Goal: Task Accomplishment & Management: Use online tool/utility

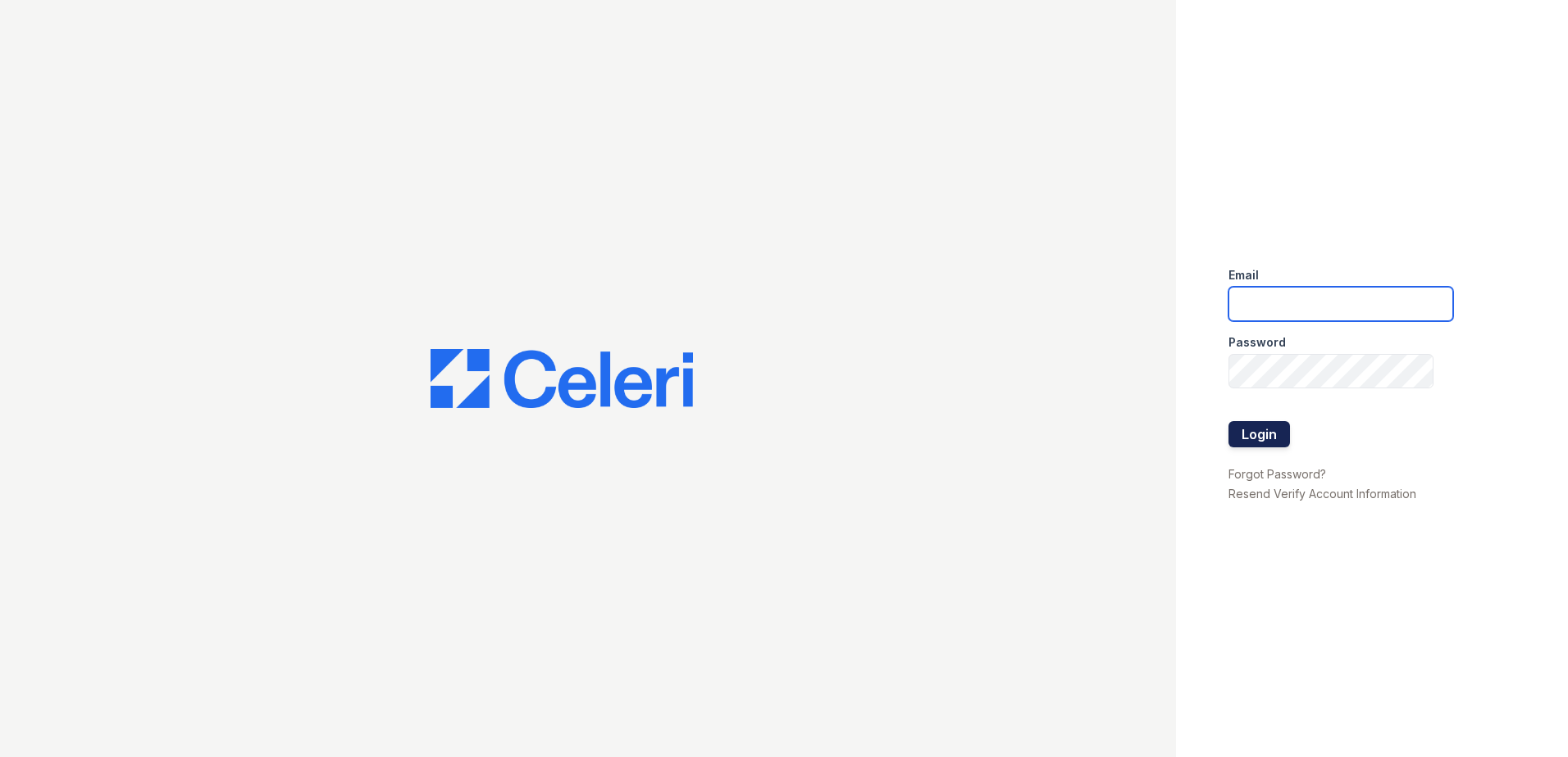
type input "[EMAIL_ADDRESS][DOMAIN_NAME]"
click at [1265, 434] on button "Login" at bounding box center [1259, 434] width 62 height 26
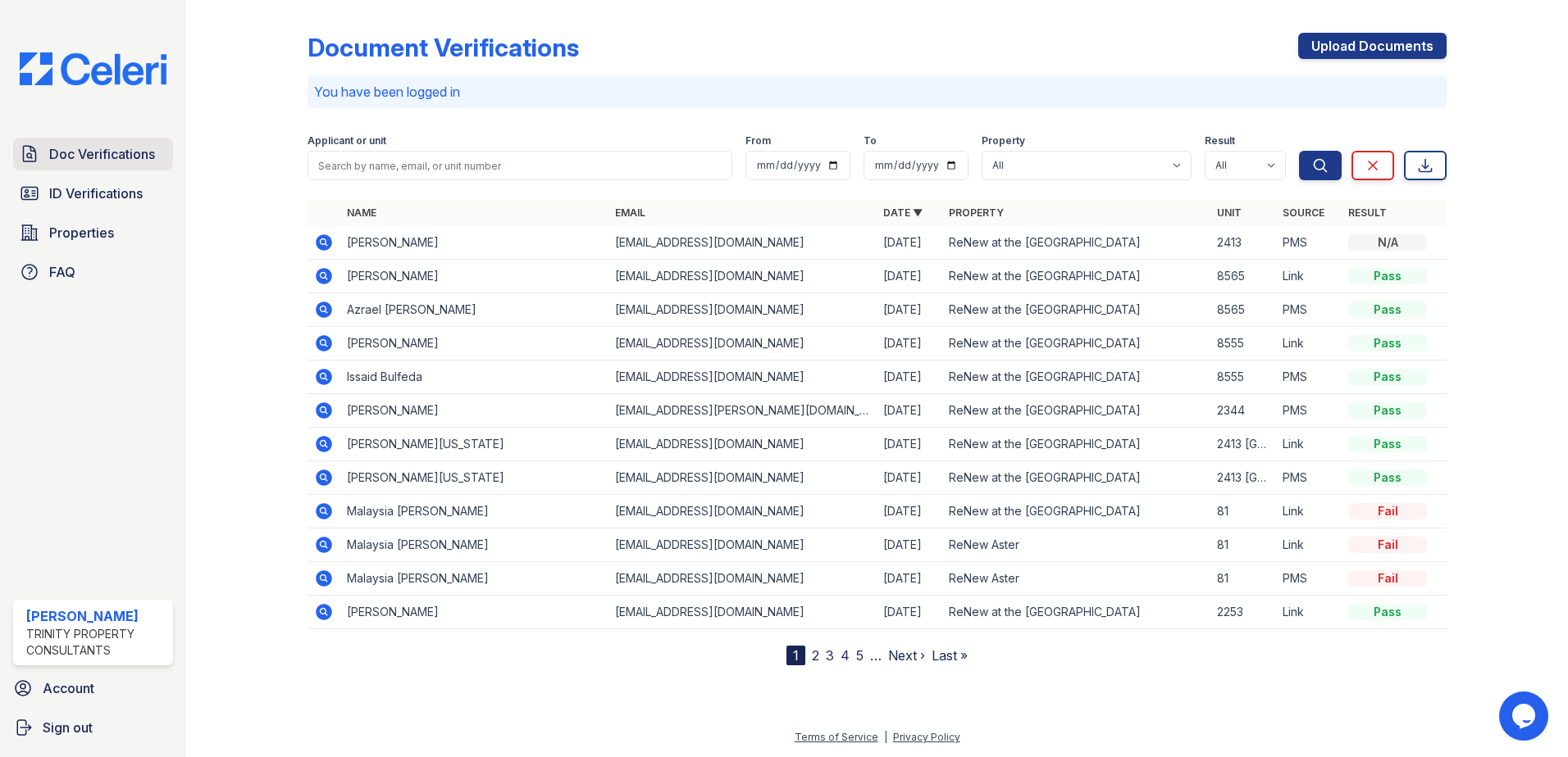
click at [113, 151] on span "Doc Verifications" at bounding box center [102, 154] width 106 height 20
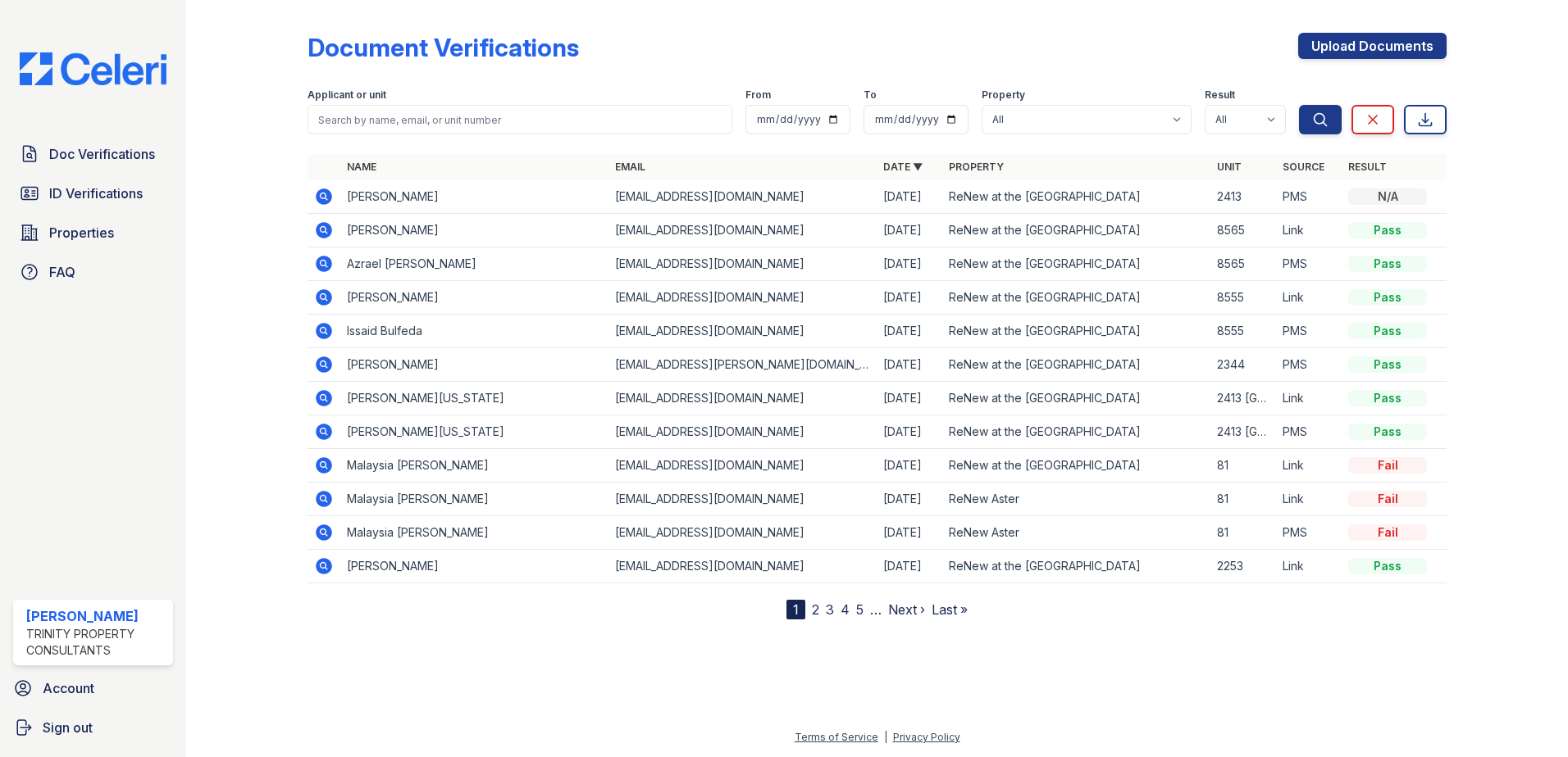
click at [106, 187] on span "ID Verifications" at bounding box center [96, 194] width 94 height 20
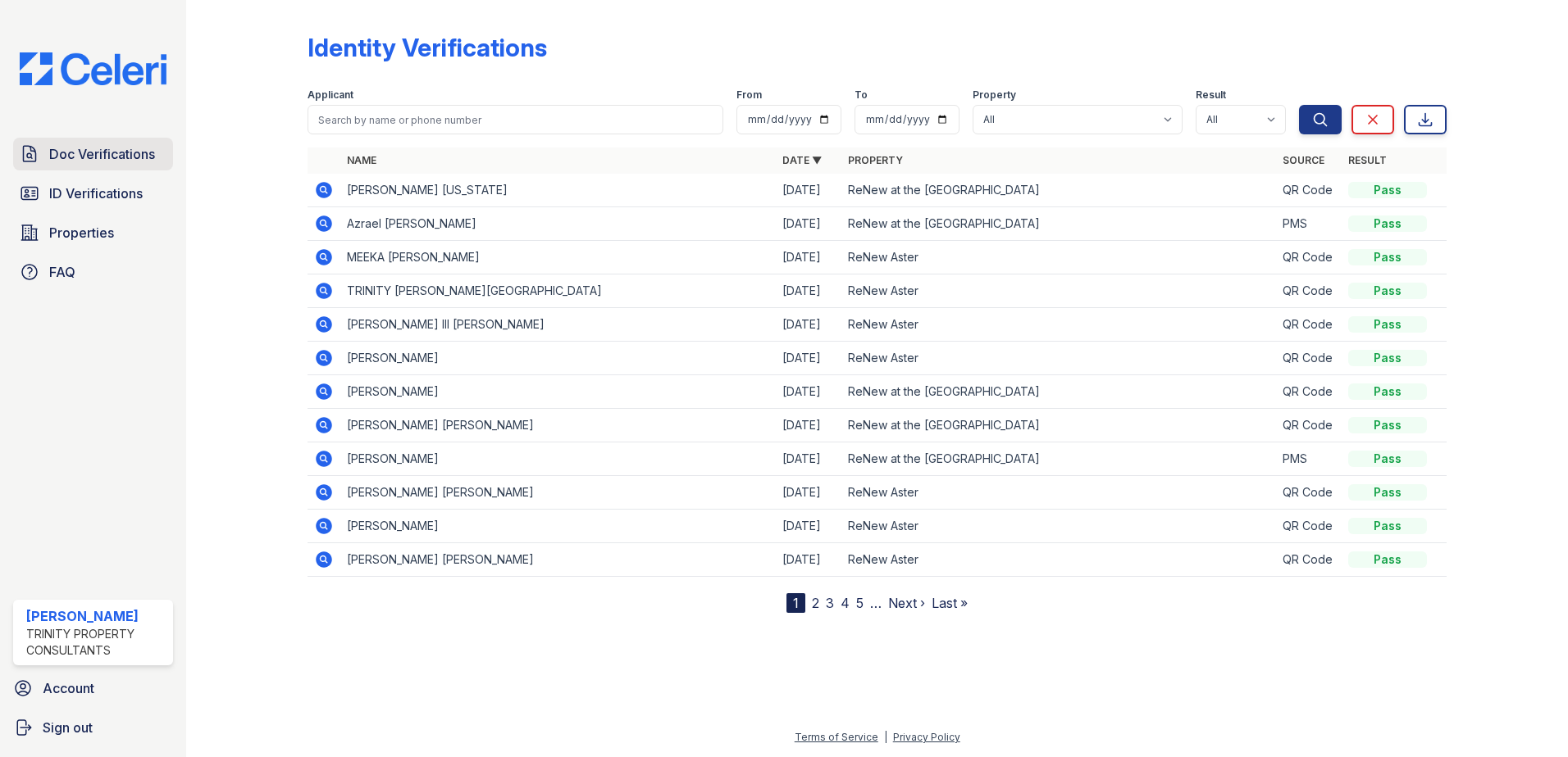
click at [104, 151] on span "Doc Verifications" at bounding box center [102, 154] width 106 height 20
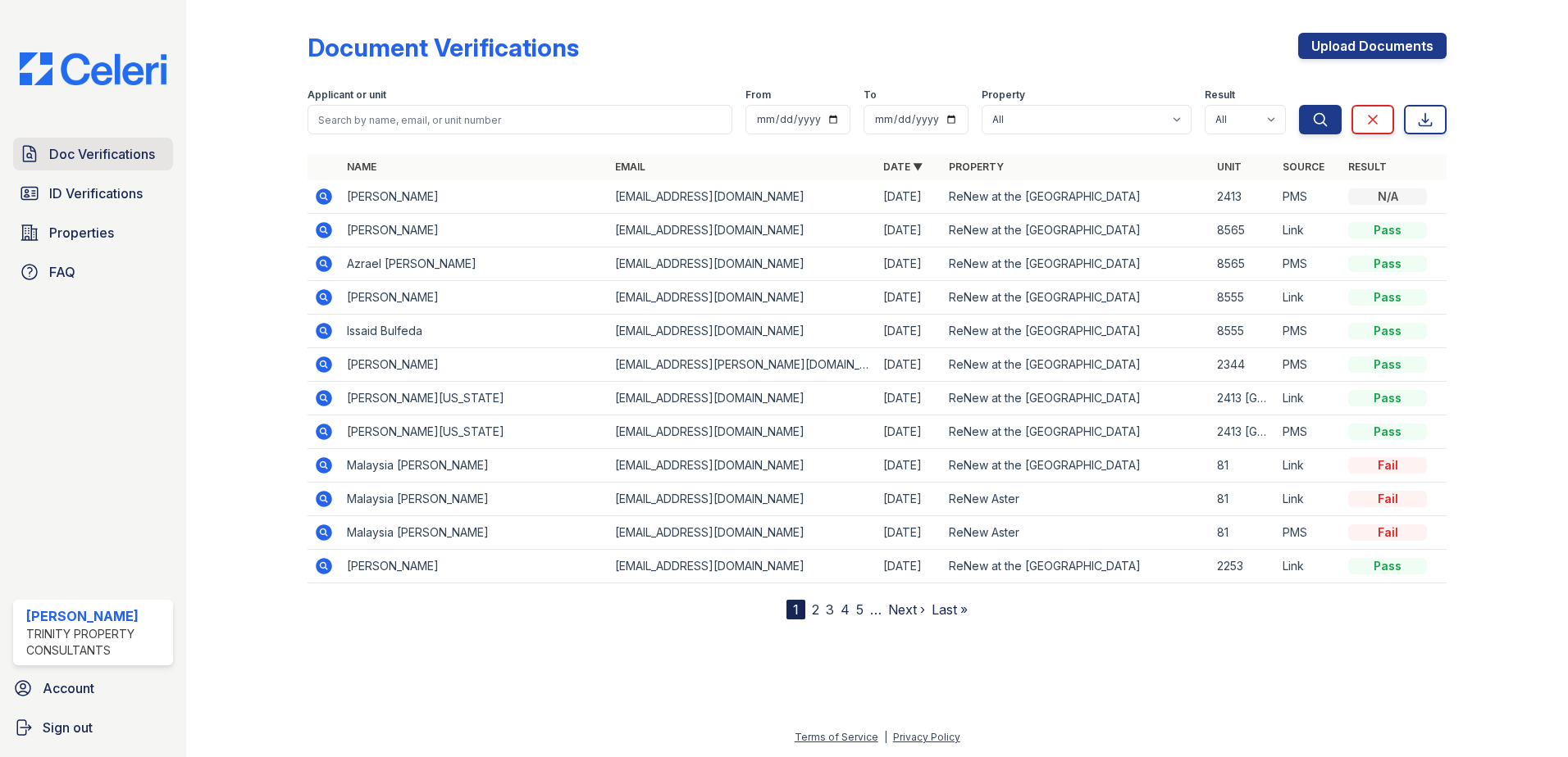
click at [103, 144] on link "Doc Verifications" at bounding box center [93, 154] width 160 height 33
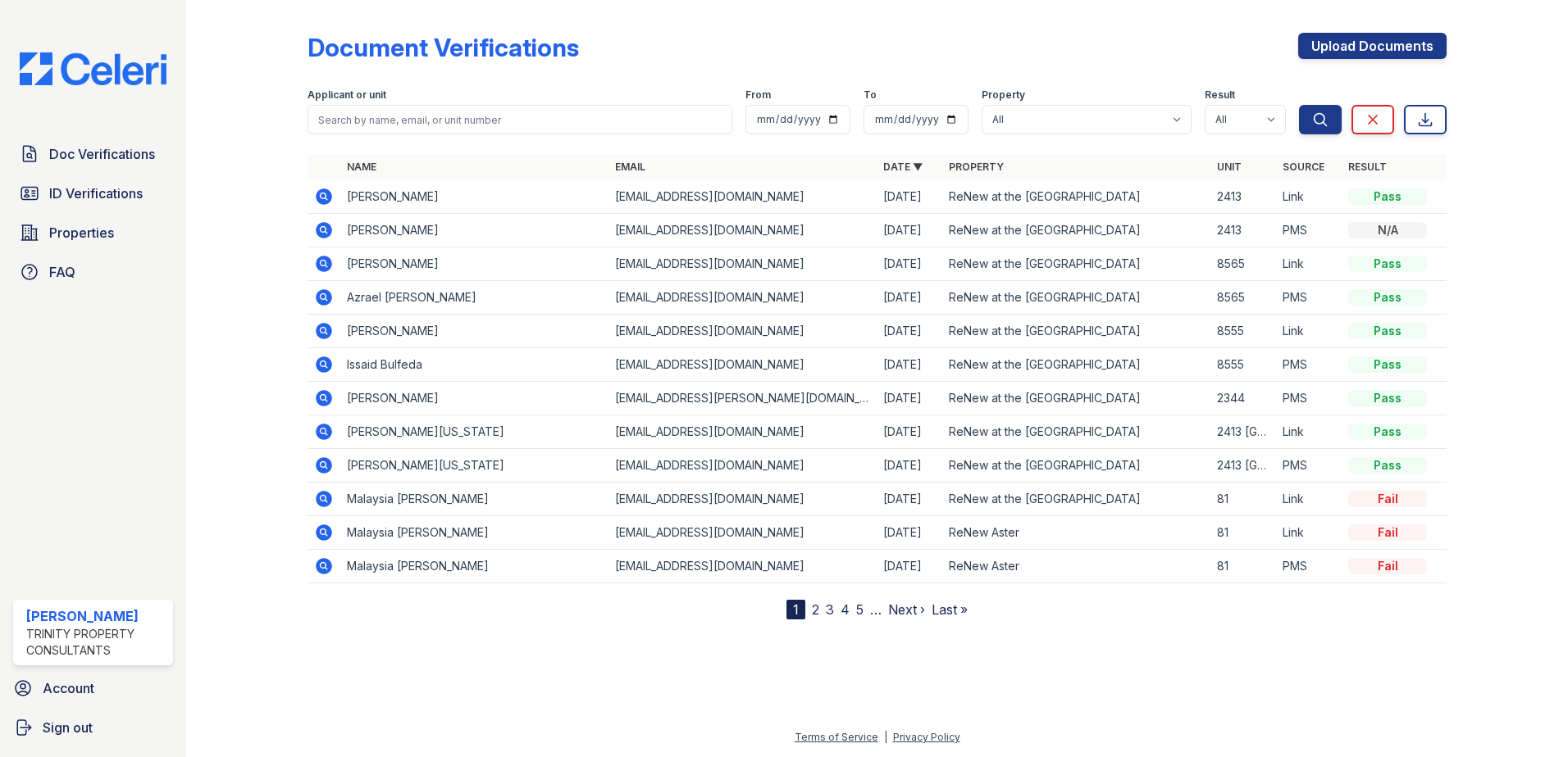
click at [320, 197] on icon at bounding box center [324, 197] width 16 height 16
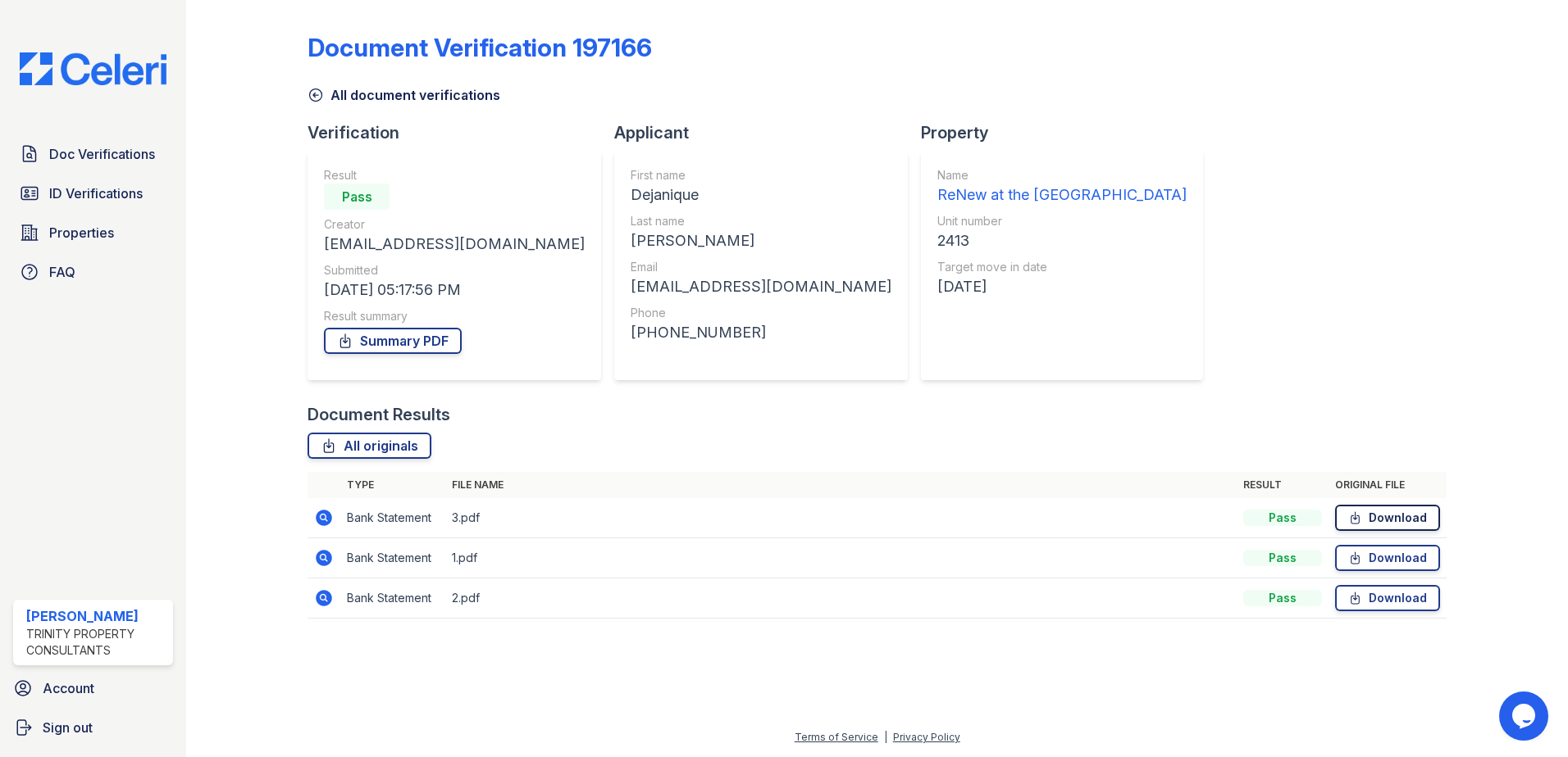
click at [1362, 515] on icon at bounding box center [1354, 518] width 14 height 16
click at [1386, 554] on link "Download" at bounding box center [1387, 558] width 105 height 26
click at [58, 155] on span "Doc Verifications" at bounding box center [102, 154] width 106 height 20
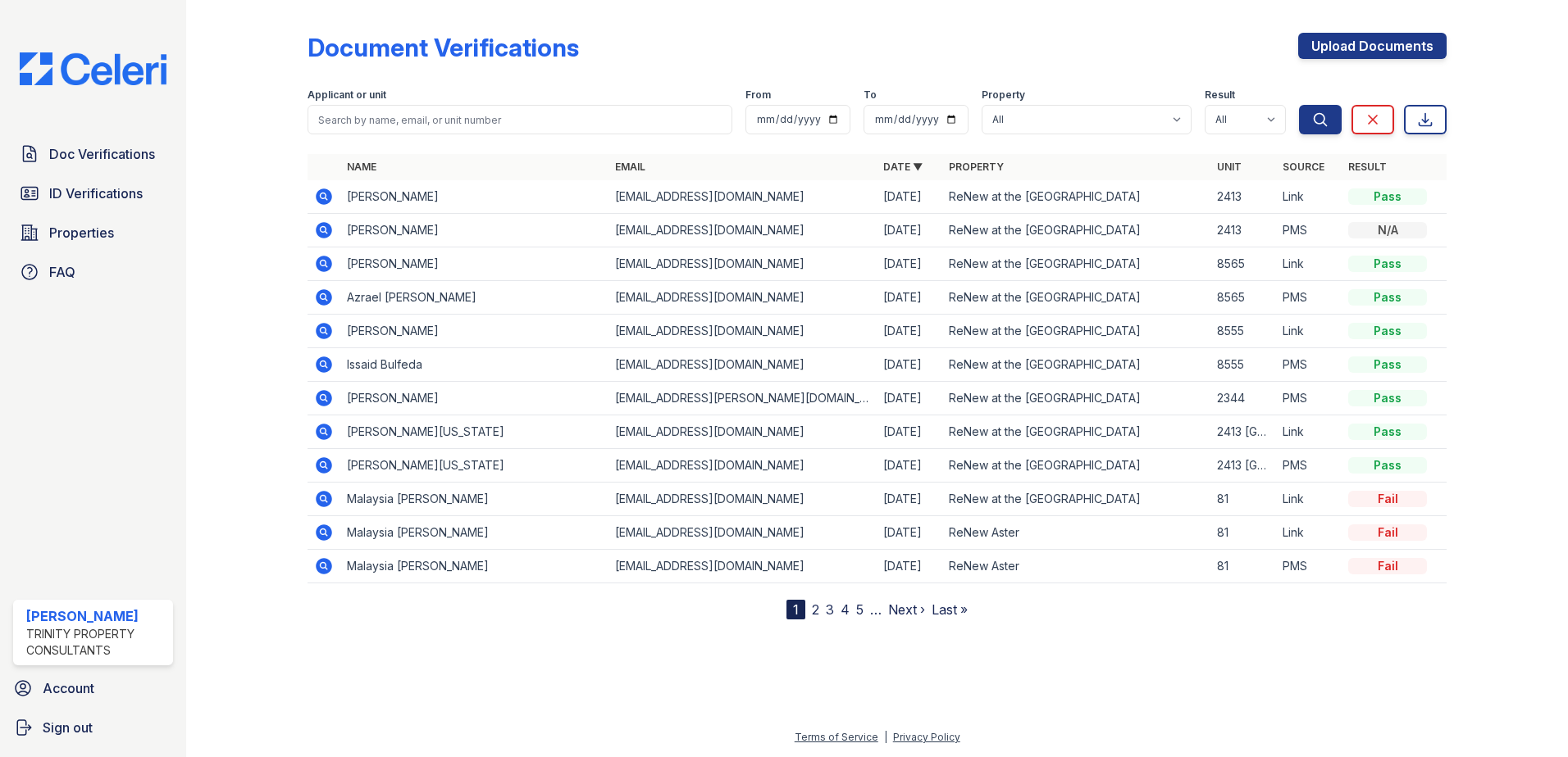
click at [332, 228] on icon at bounding box center [324, 231] width 20 height 20
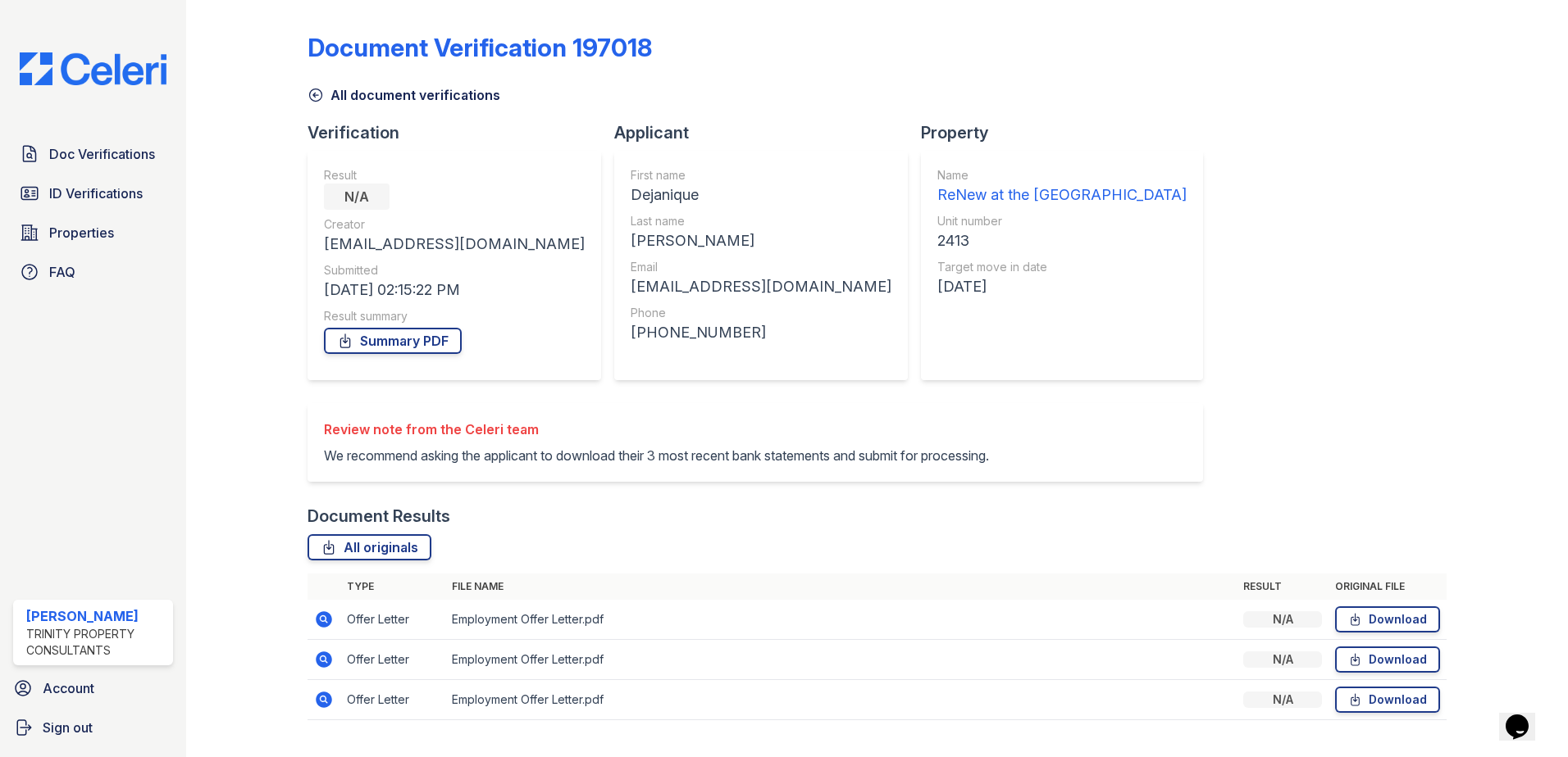
scroll to position [55, 0]
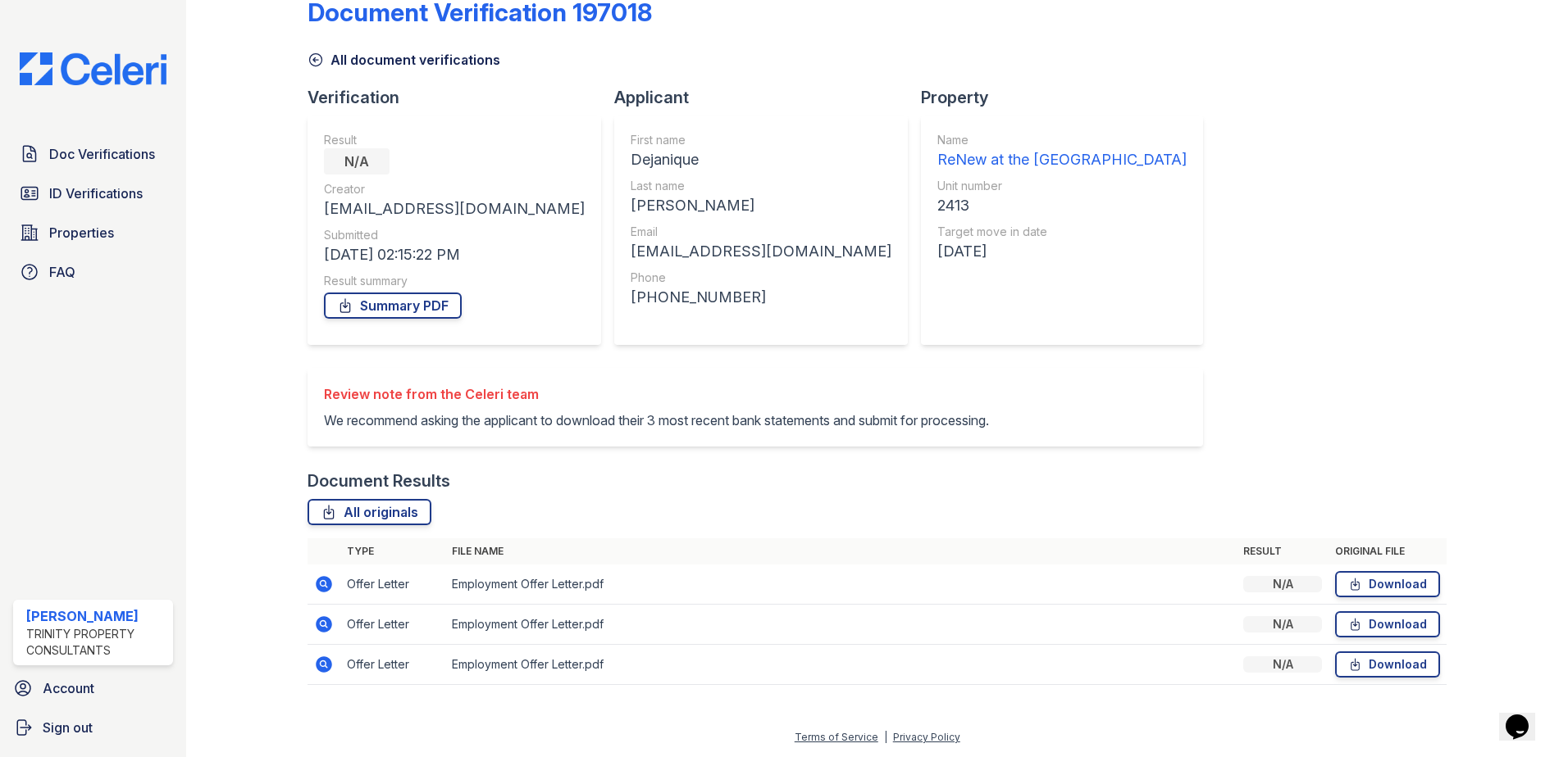
click at [321, 586] on icon at bounding box center [324, 585] width 20 height 20
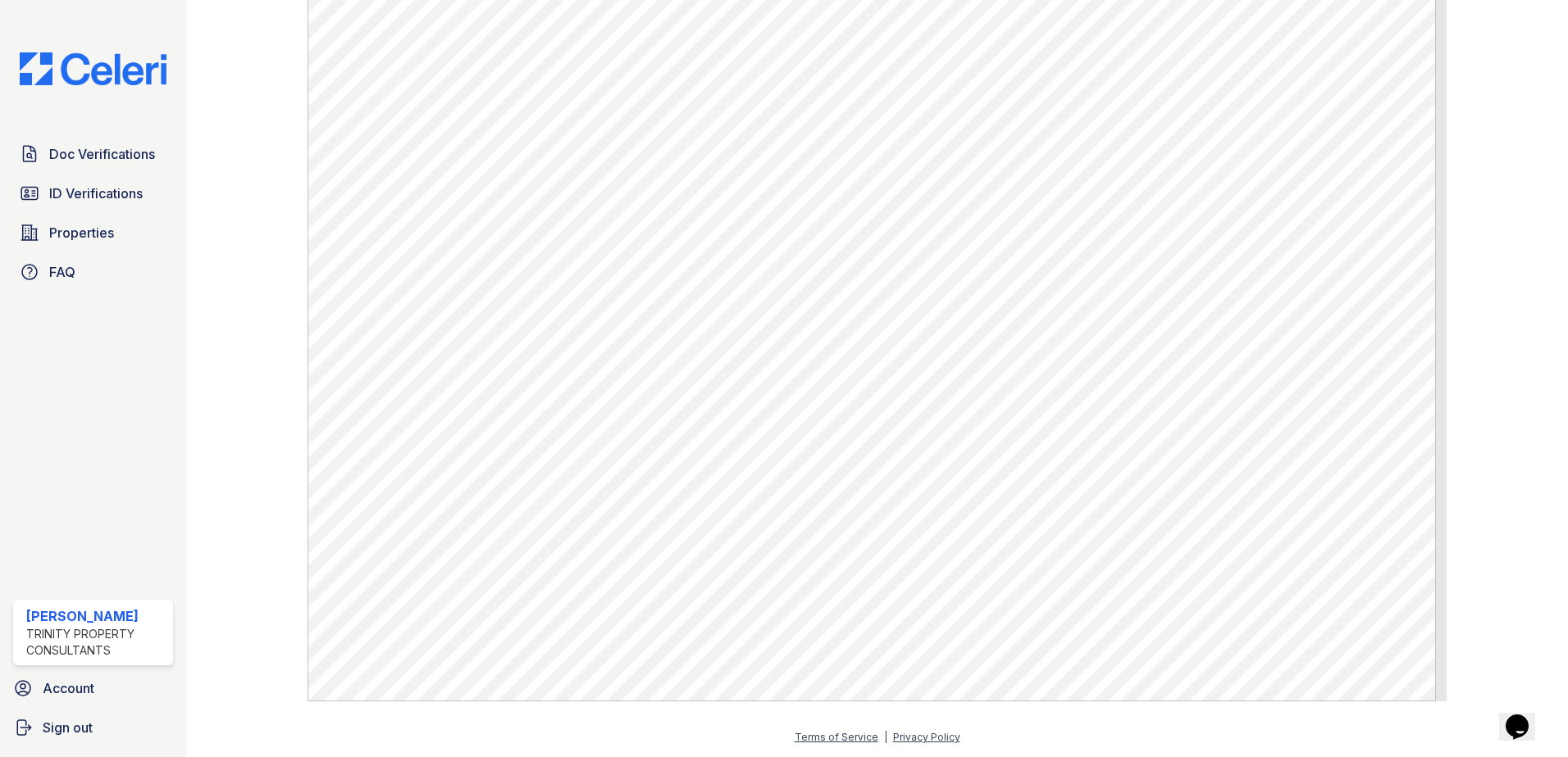
scroll to position [265, 0]
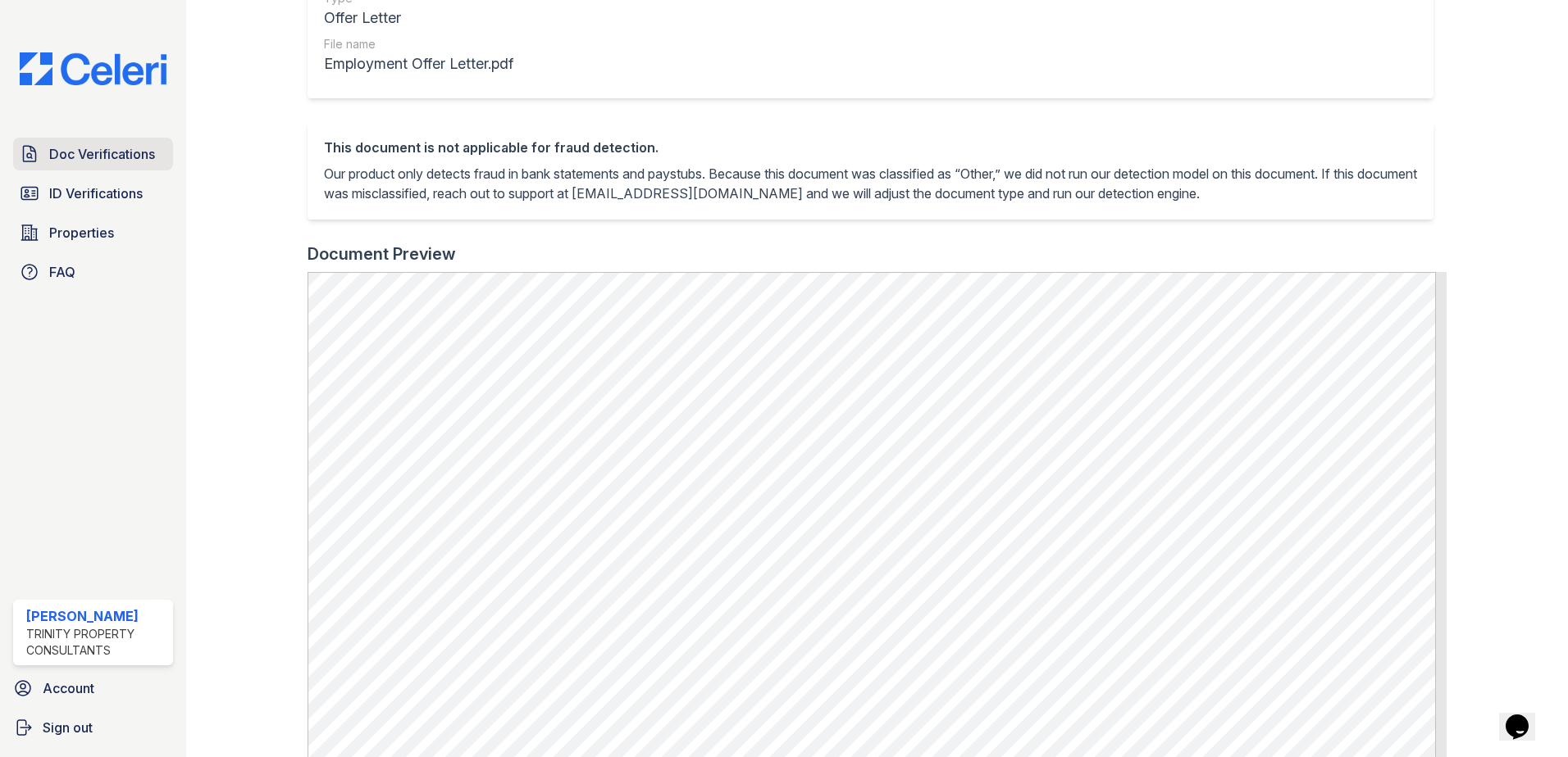
click at [104, 159] on span "Doc Verifications" at bounding box center [102, 154] width 106 height 20
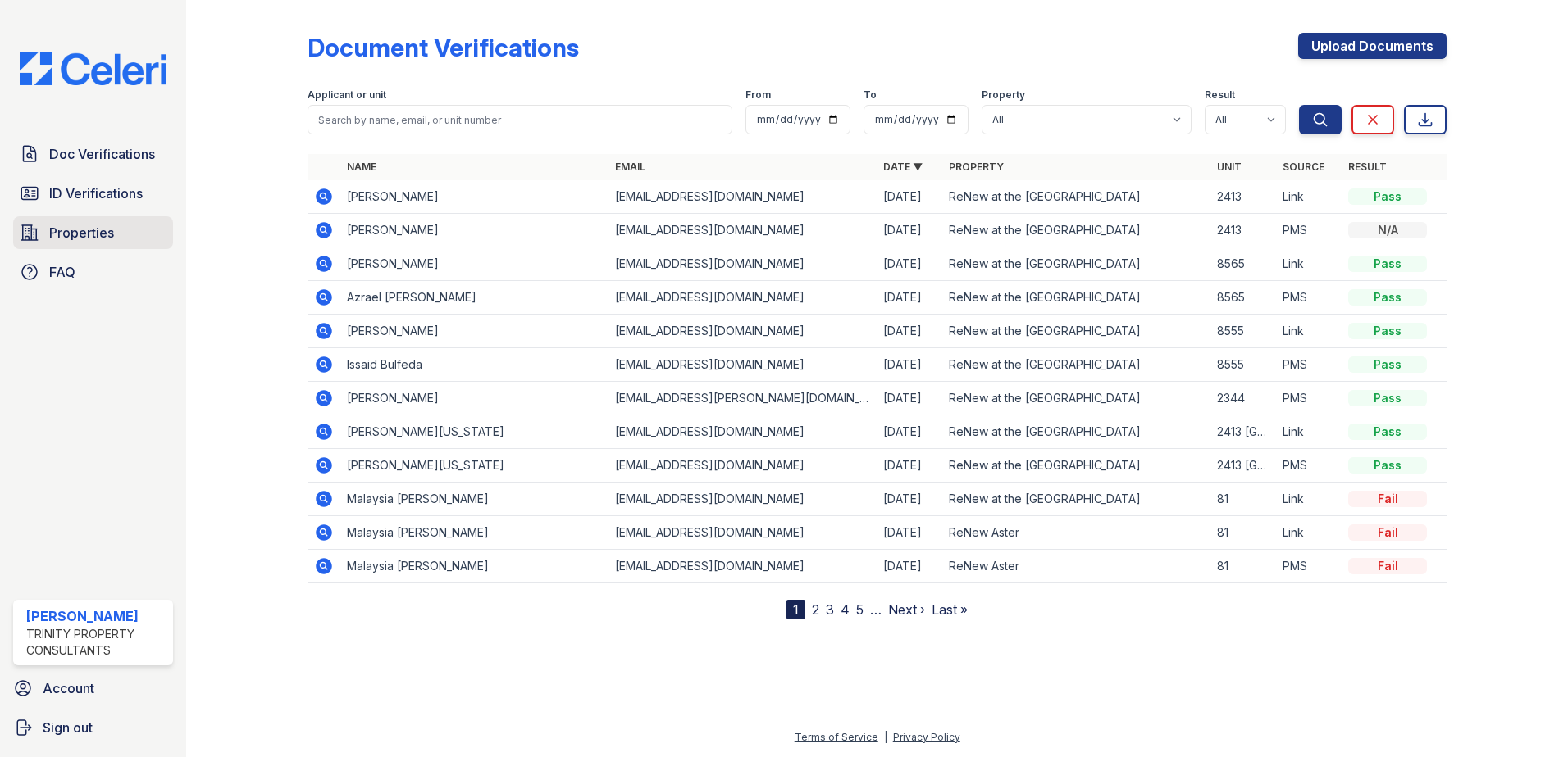
click at [91, 232] on span "Properties" at bounding box center [81, 233] width 65 height 20
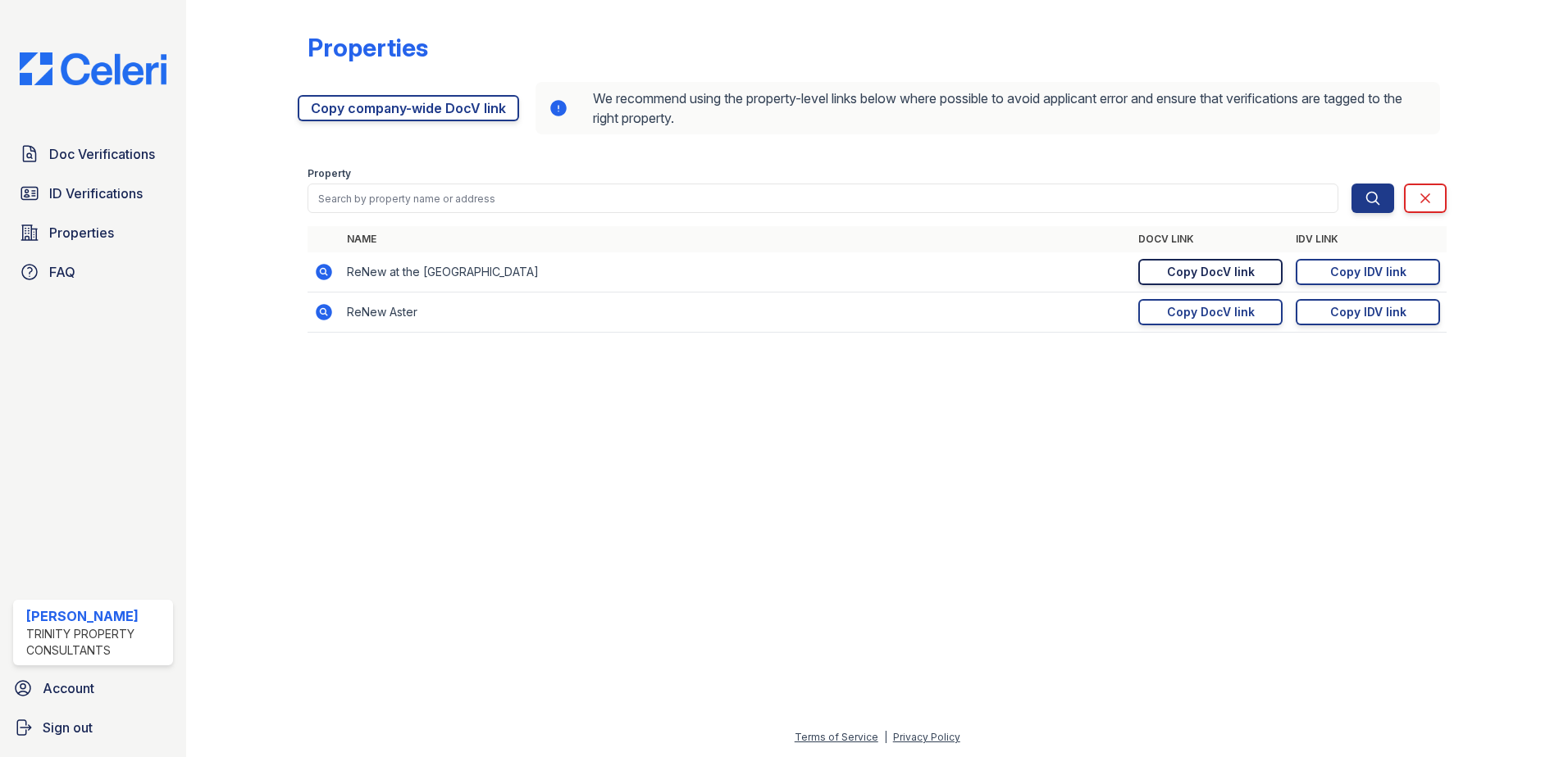
click at [1202, 275] on div "Copy DocV link" at bounding box center [1211, 272] width 88 height 16
click at [1241, 318] on div "Copy DocV link" at bounding box center [1211, 312] width 88 height 16
drag, startPoint x: 1148, startPoint y: 478, endPoint x: 1077, endPoint y: 520, distance: 82.5
click at [1148, 478] on div at bounding box center [877, 551] width 1329 height 352
